Goal: Information Seeking & Learning: Learn about a topic

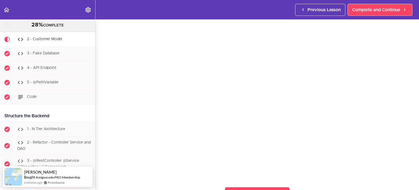
scroll to position [44, 0]
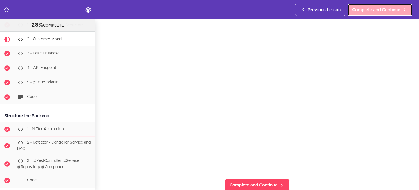
click at [361, 10] on span "Complete and Continue" at bounding box center [376, 10] width 48 height 7
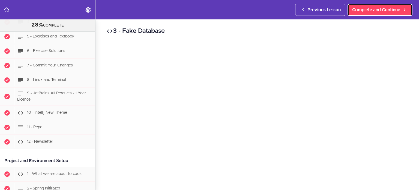
scroll to position [170, 0]
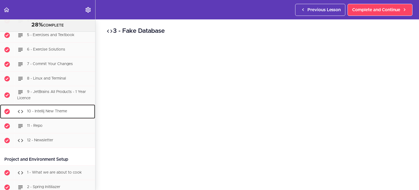
click at [62, 111] on span "10 - Intellij New Theme" at bounding box center [47, 111] width 40 height 4
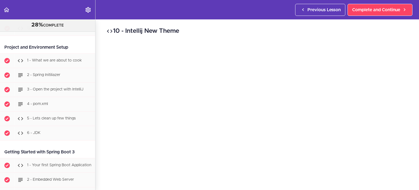
scroll to position [289, 0]
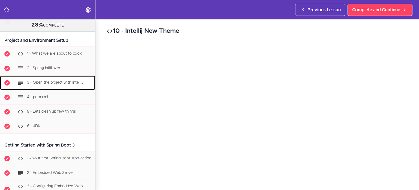
click at [76, 82] on span "3 - Open the project with IntelliJ" at bounding box center [55, 83] width 57 height 4
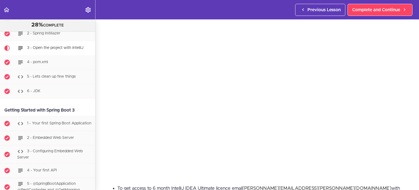
scroll to position [44, 0]
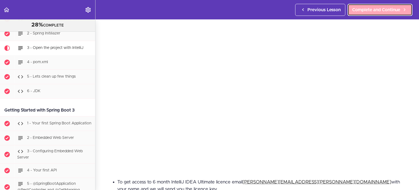
click at [371, 10] on span "Complete and Continue" at bounding box center [376, 10] width 48 height 7
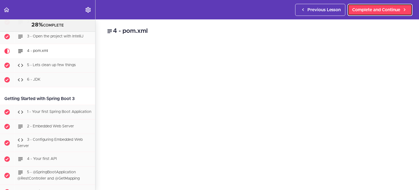
scroll to position [338, 0]
